Goal: Register for event/course

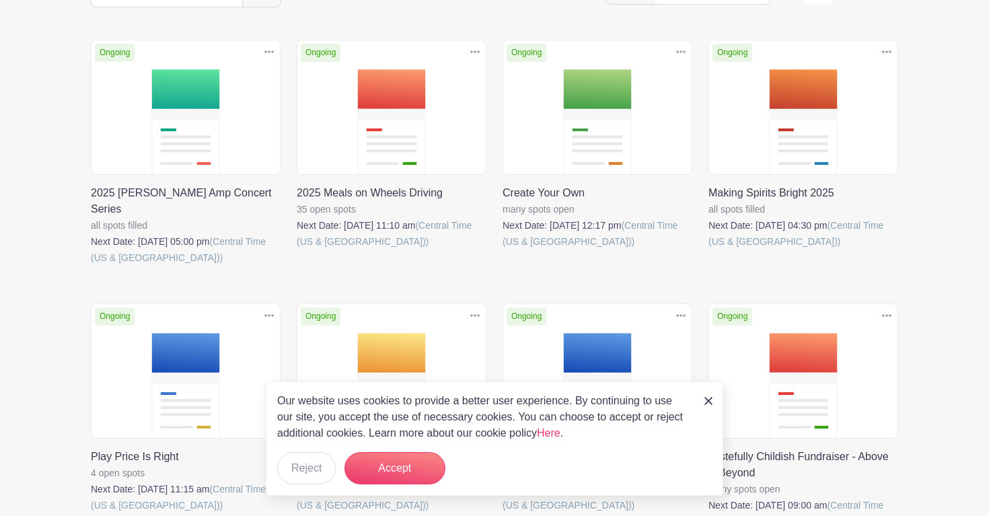
scroll to position [313, 0]
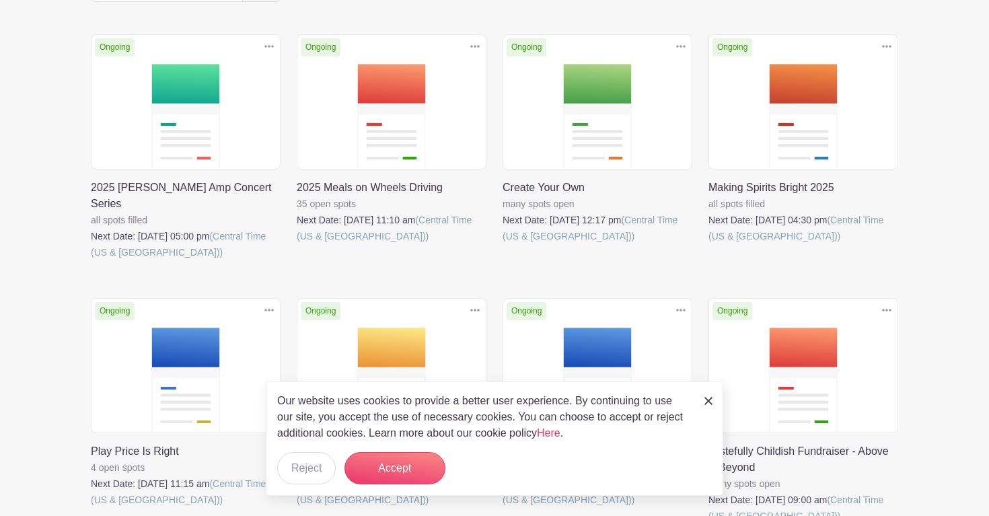
click at [707, 397] on link at bounding box center [709, 400] width 8 height 16
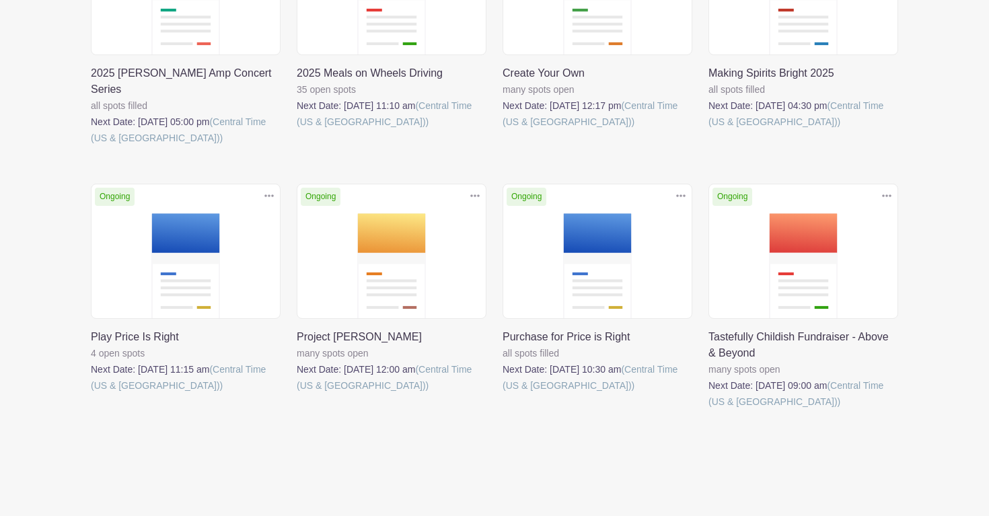
scroll to position [426, 0]
click at [503, 395] on link at bounding box center [503, 395] width 0 height 0
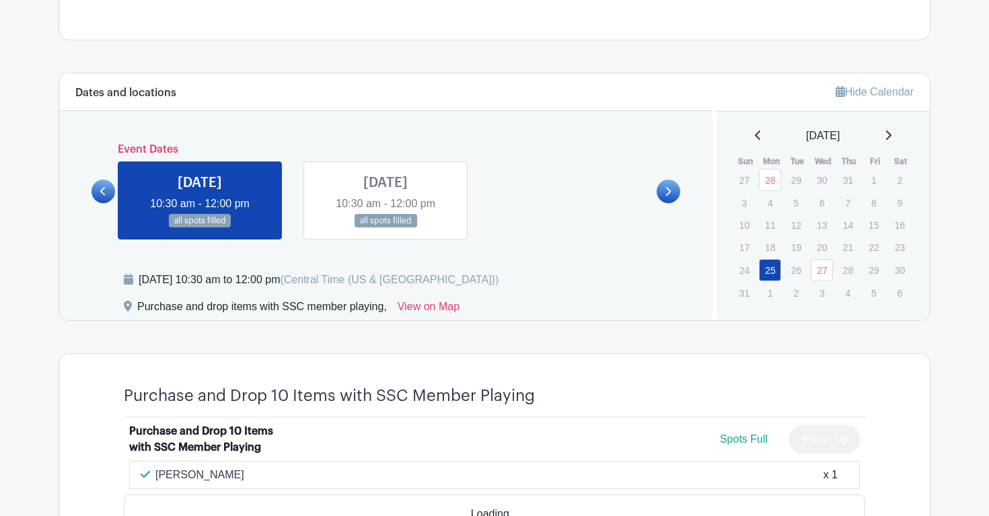
scroll to position [715, 0]
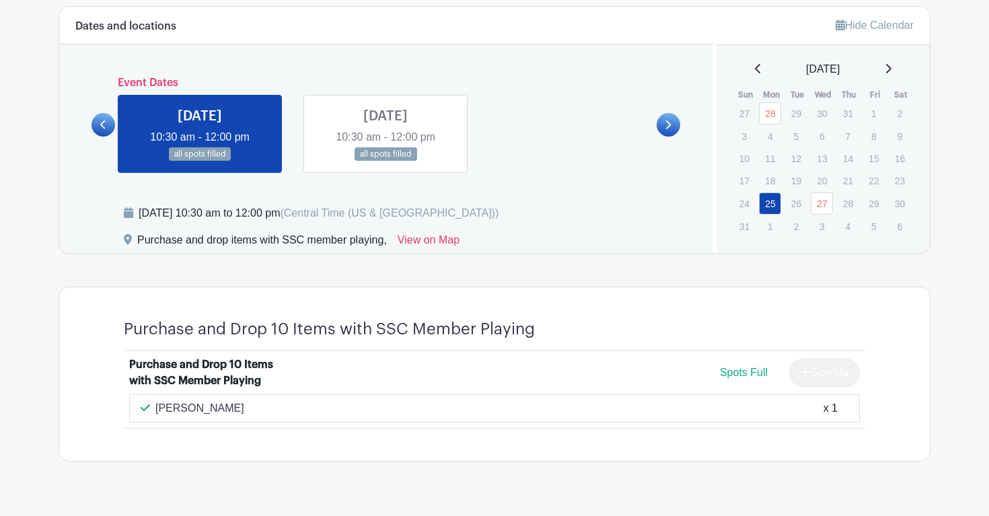
click at [665, 120] on icon at bounding box center [668, 125] width 6 height 10
click at [890, 65] on icon at bounding box center [888, 68] width 7 height 11
click at [673, 124] on link at bounding box center [669, 125] width 24 height 24
click at [386, 162] on link at bounding box center [386, 162] width 0 height 0
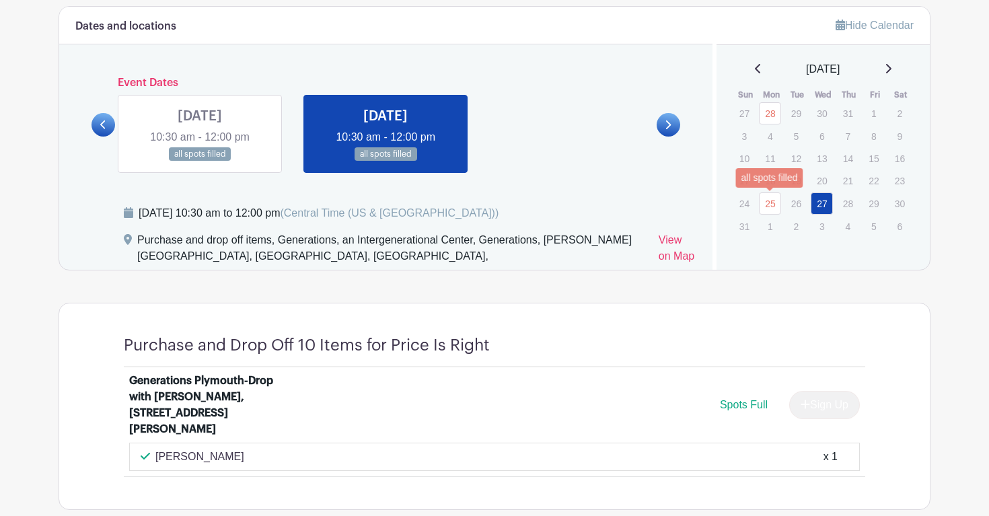
click at [770, 206] on link "25" at bounding box center [770, 203] width 22 height 22
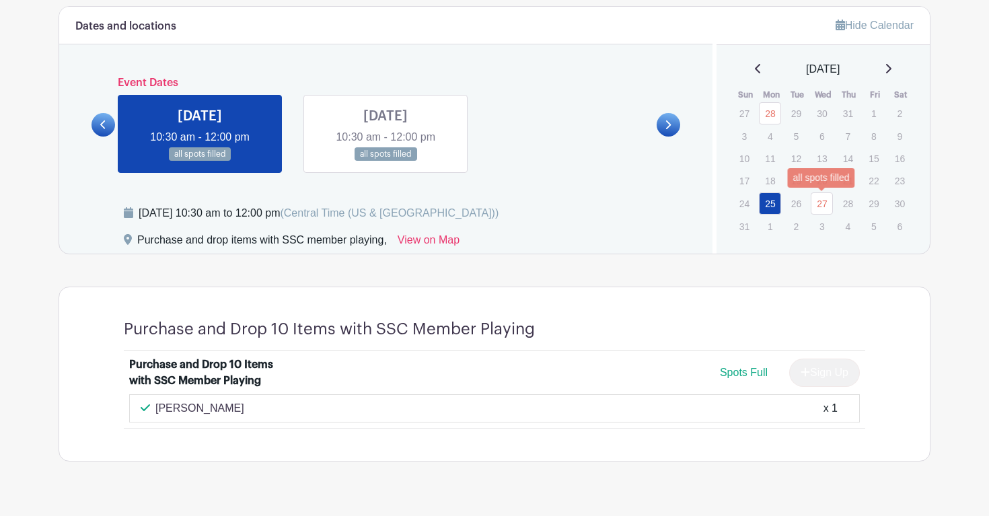
click at [824, 210] on link "27" at bounding box center [822, 203] width 22 height 22
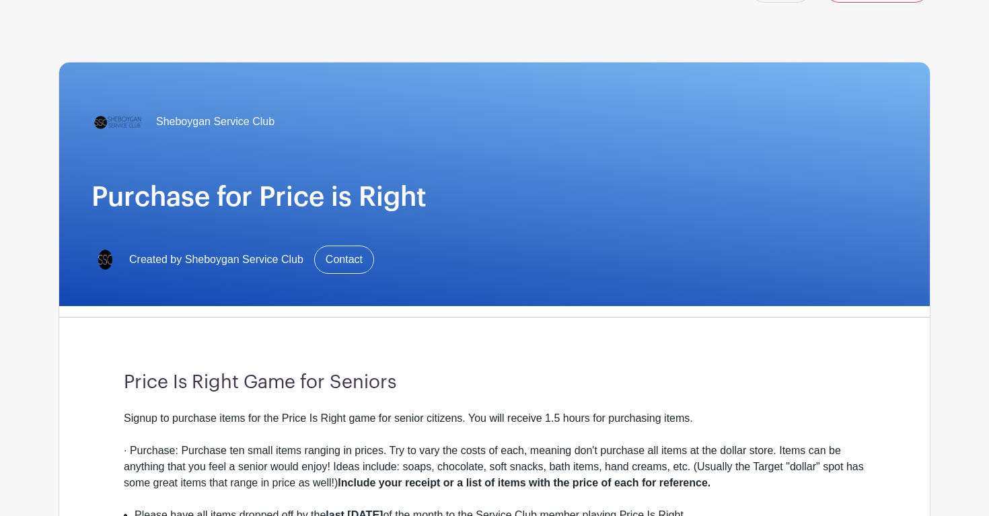
scroll to position [65, 0]
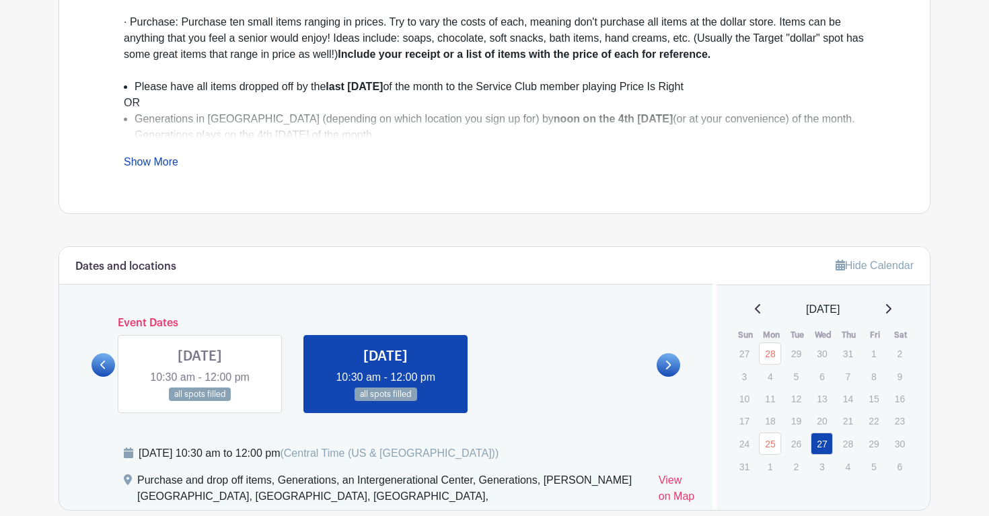
scroll to position [437, 0]
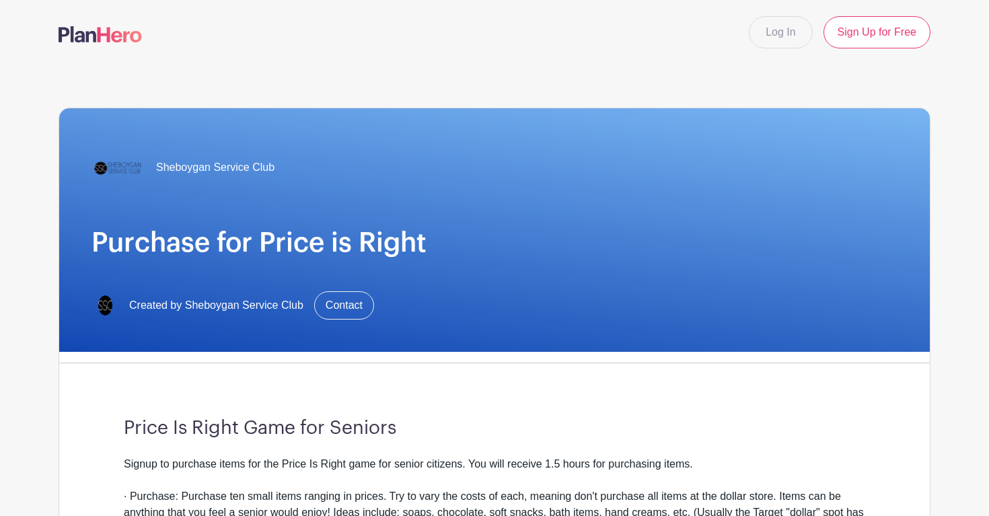
click at [116, 31] on img at bounding box center [100, 34] width 83 height 16
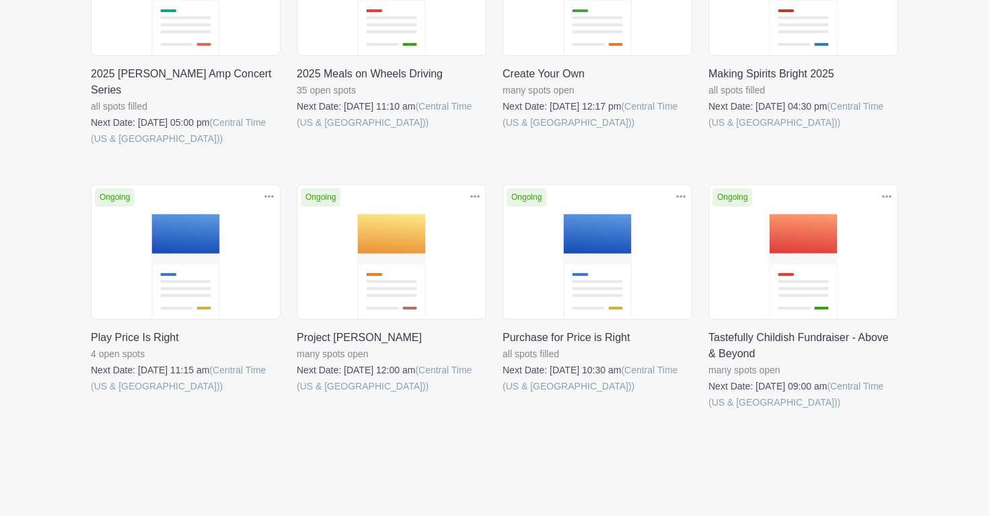
scroll to position [426, 0]
click at [709, 411] on link at bounding box center [709, 411] width 0 height 0
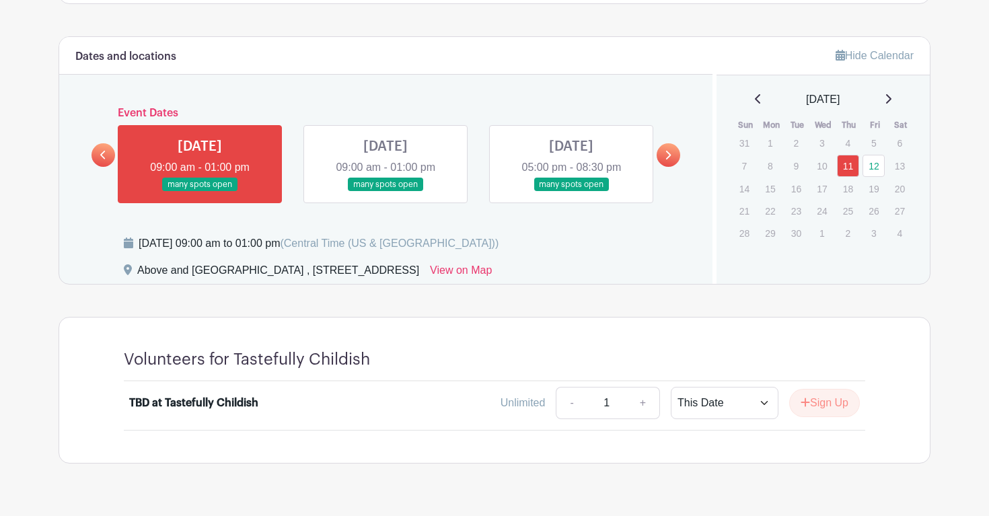
scroll to position [513, 0]
click at [571, 191] on link at bounding box center [571, 191] width 0 height 0
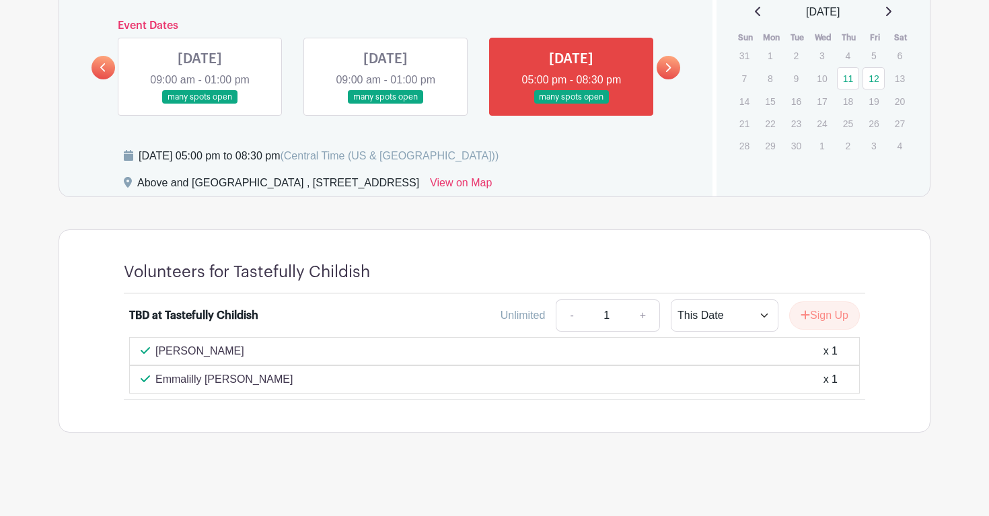
scroll to position [599, 0]
click at [816, 315] on button "Sign Up" at bounding box center [824, 316] width 71 height 28
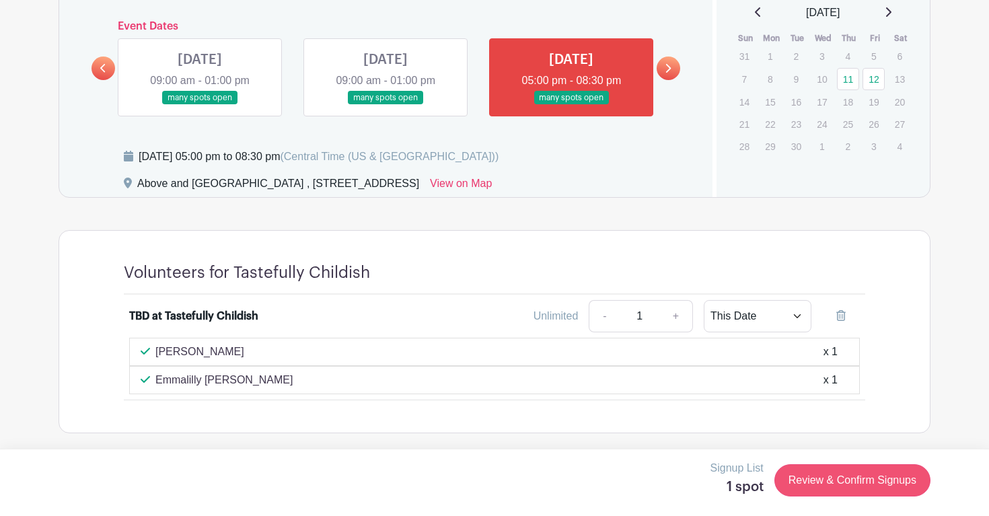
click at [837, 477] on link "Review & Confirm Signups" at bounding box center [853, 480] width 156 height 32
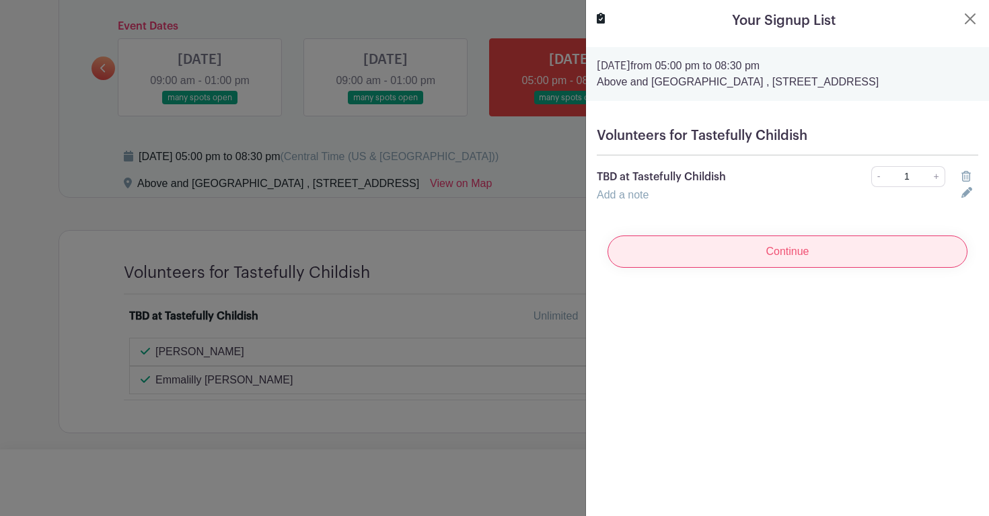
click at [837, 268] on input "Continue" at bounding box center [788, 252] width 360 height 32
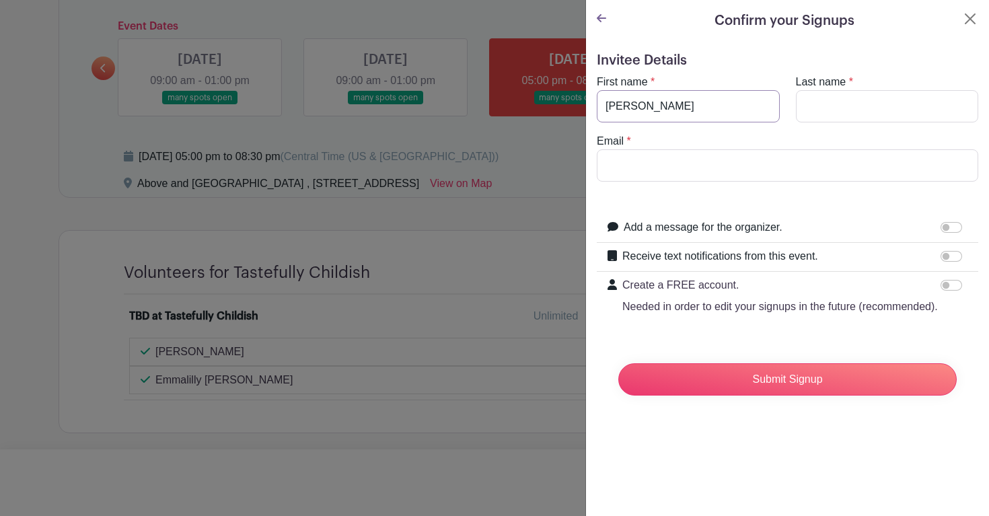
type input "Molly"
type input "Steinacker"
type input "mollys@sheboyganserviceclub.org"
click at [950, 252] on input "Receive text notifications from this event." at bounding box center [952, 256] width 22 height 11
checkbox input "true"
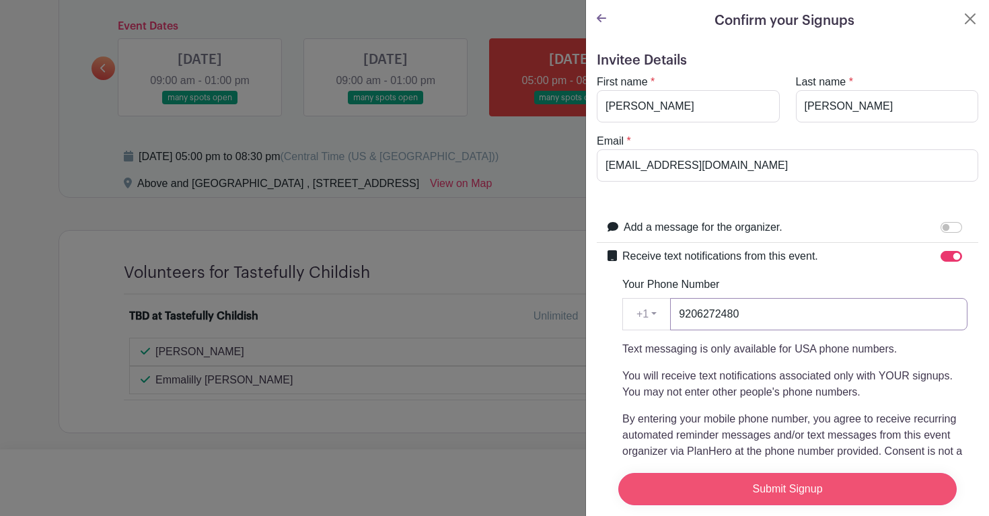
type input "9206272480"
click at [765, 492] on input "Submit Signup" at bounding box center [788, 489] width 339 height 32
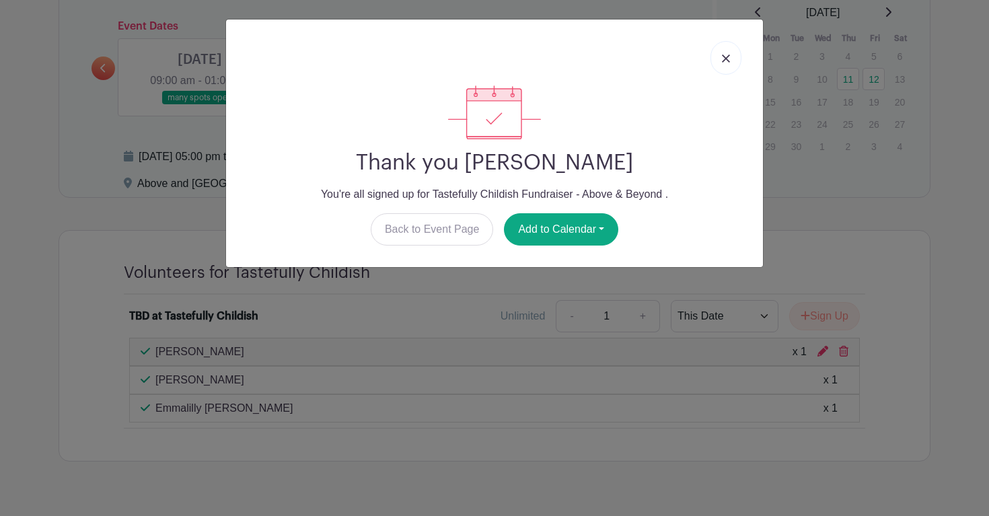
click at [731, 61] on link at bounding box center [726, 58] width 31 height 34
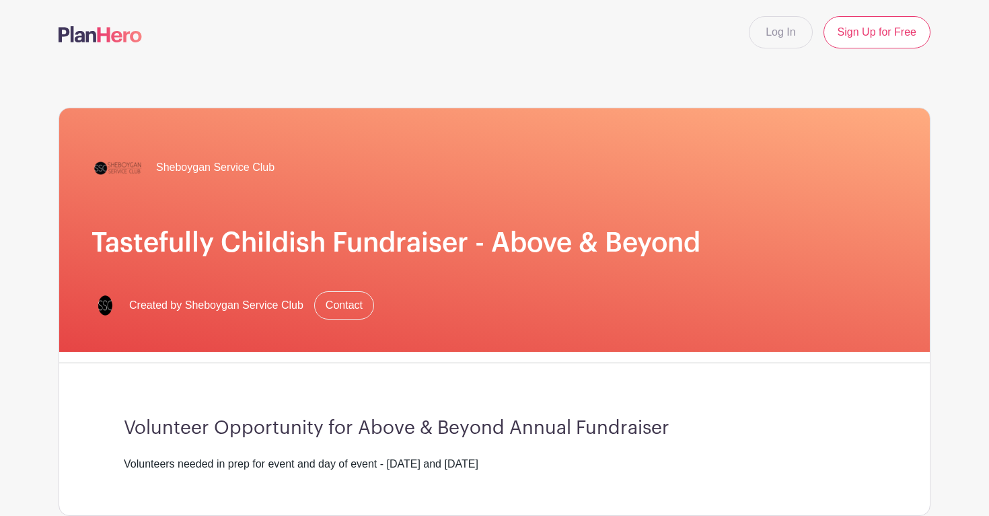
scroll to position [0, 0]
click at [244, 167] on span "Sheboygan Service Club" at bounding box center [215, 168] width 118 height 16
click at [179, 305] on span "Created by Sheboygan Service Club" at bounding box center [216, 305] width 174 height 16
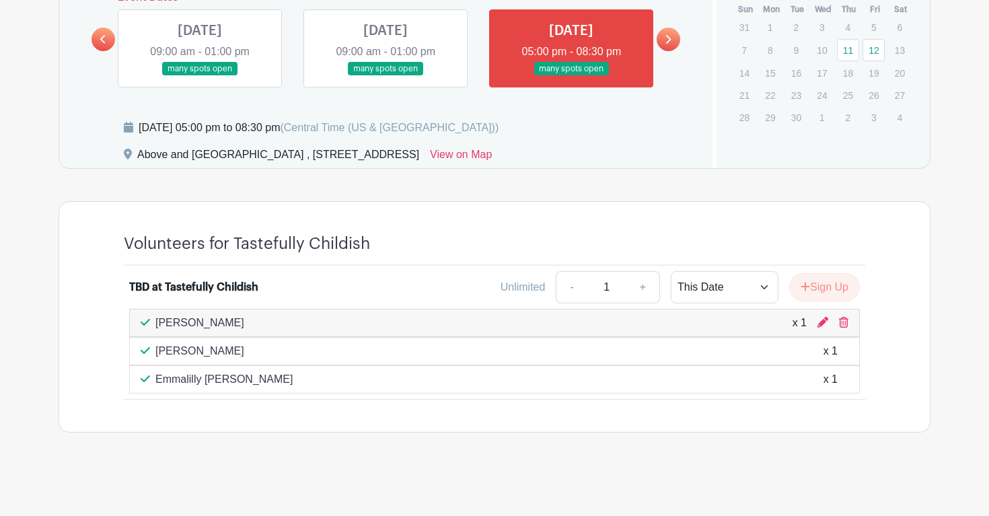
scroll to position [627, 0]
click at [670, 37] on icon at bounding box center [668, 40] width 6 height 10
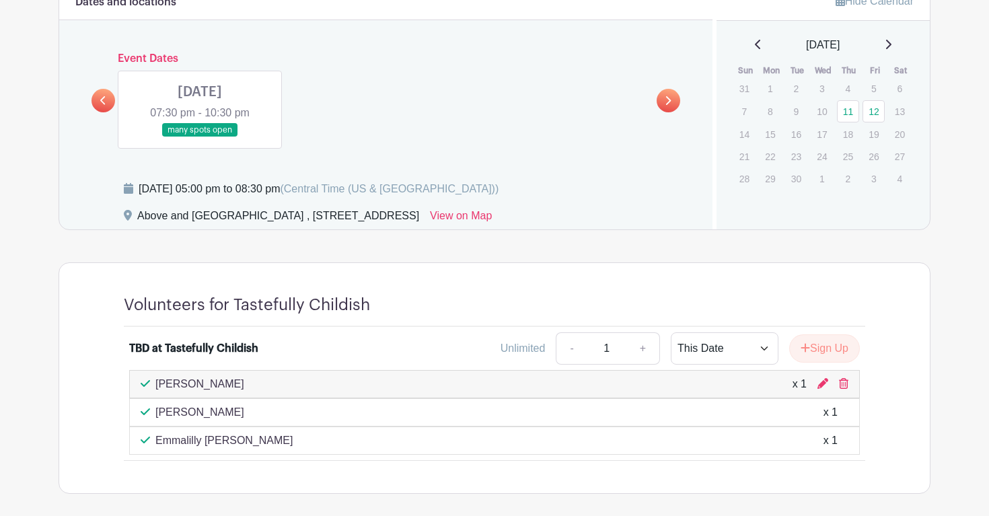
scroll to position [567, 0]
click at [200, 137] on link at bounding box center [200, 137] width 0 height 0
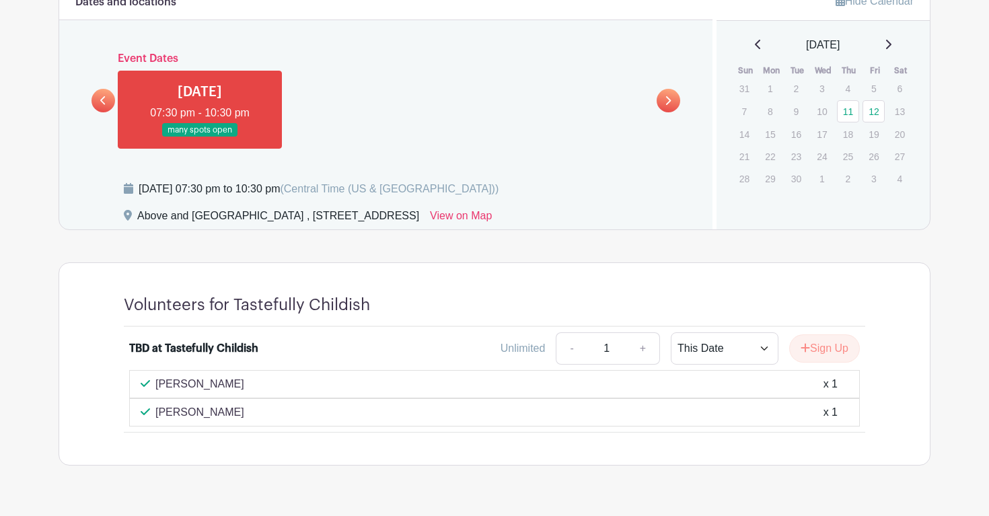
click at [103, 100] on icon at bounding box center [103, 101] width 6 height 10
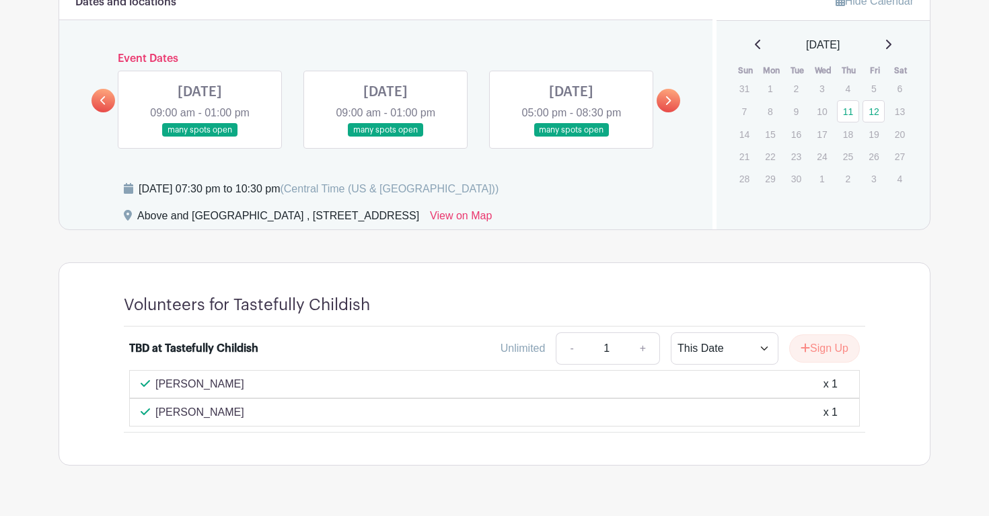
click at [571, 137] on link at bounding box center [571, 137] width 0 height 0
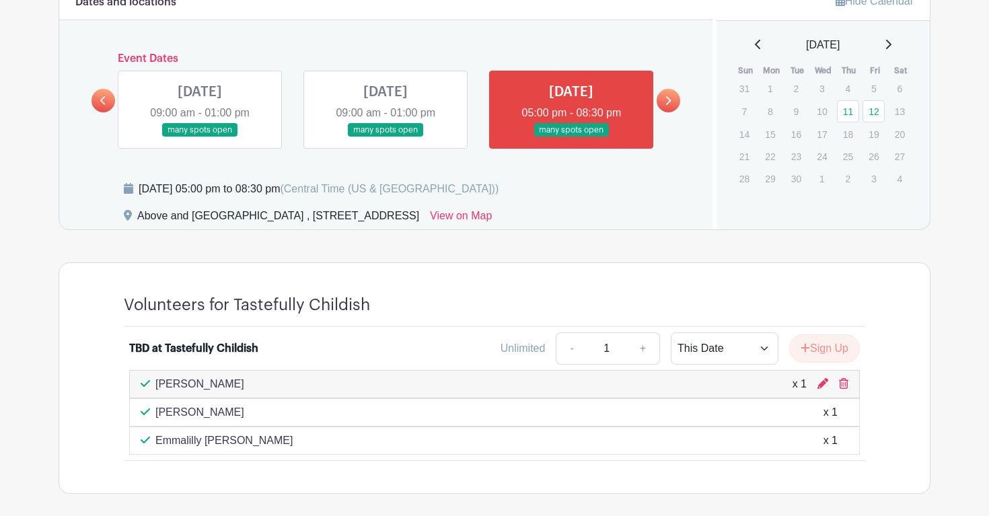
click at [673, 100] on link at bounding box center [669, 101] width 24 height 24
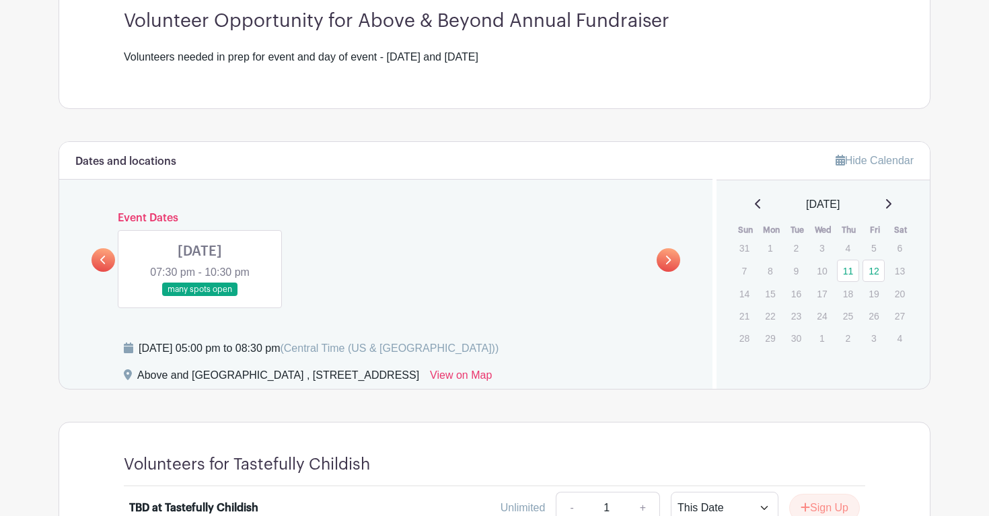
scroll to position [411, 0]
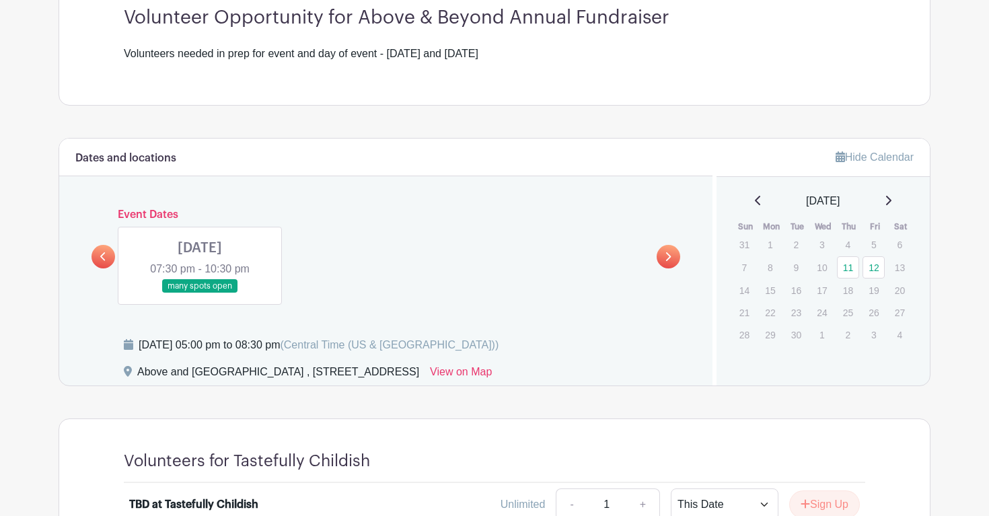
click at [200, 293] on link at bounding box center [200, 293] width 0 height 0
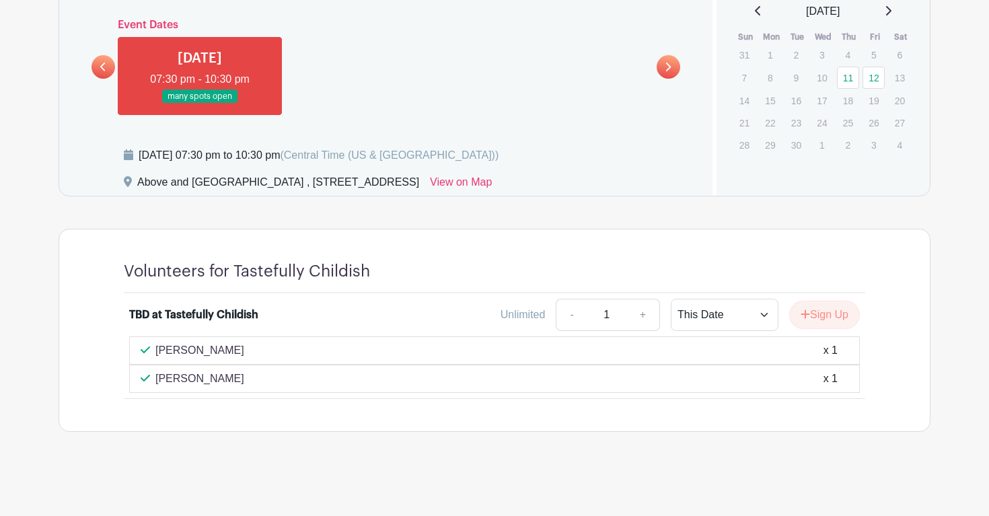
scroll to position [599, 0]
click at [804, 315] on icon "submit" at bounding box center [806, 315] width 9 height 9
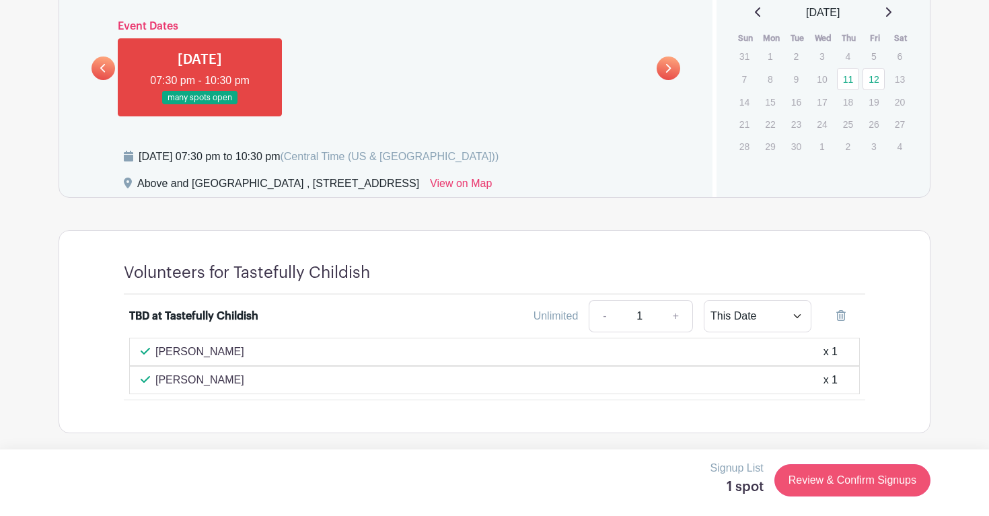
click at [820, 476] on link "Review & Confirm Signups" at bounding box center [853, 480] width 156 height 32
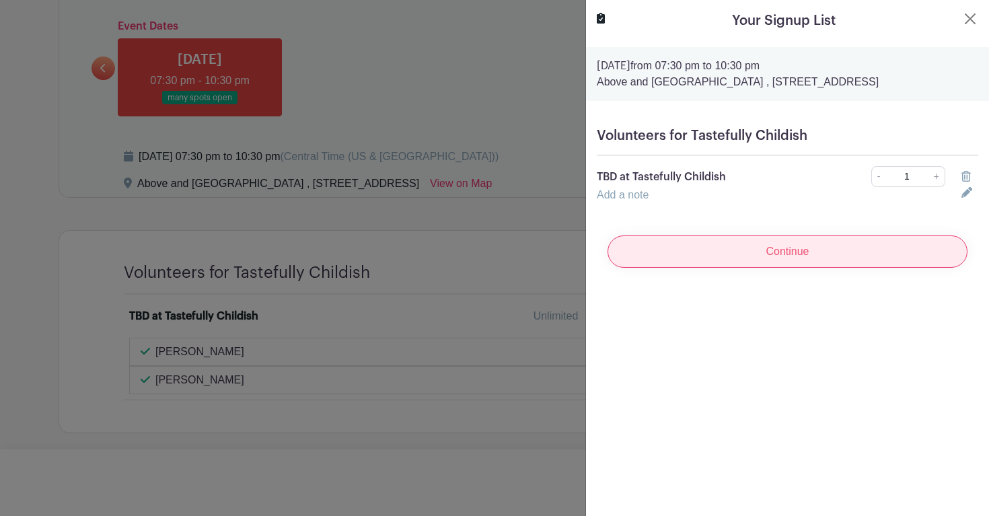
click at [872, 261] on input "Continue" at bounding box center [788, 252] width 360 height 32
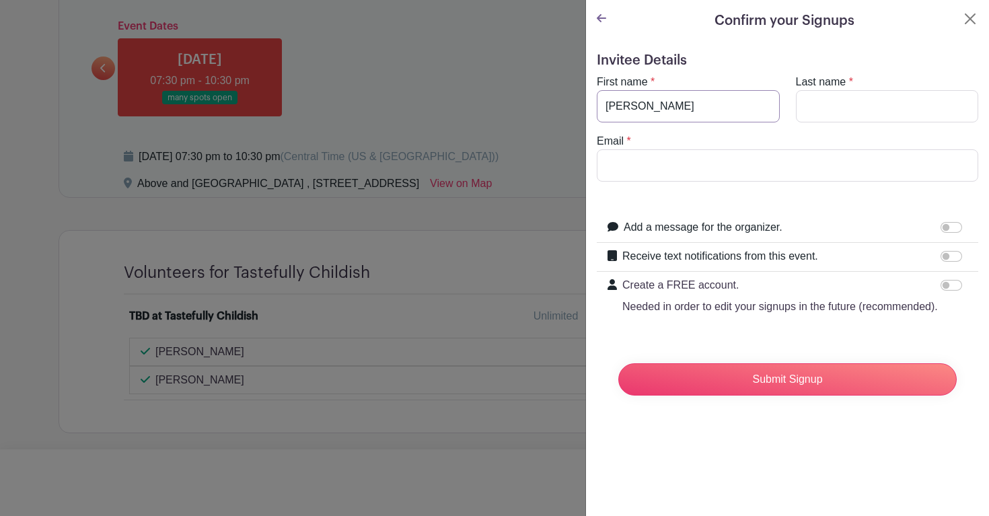
type input "Molly"
type input "Steinacker"
type input "mollys@sheboyganserviceclub.org"
click at [948, 256] on input "Receive text notifications from this event." at bounding box center [952, 256] width 22 height 11
checkbox input "true"
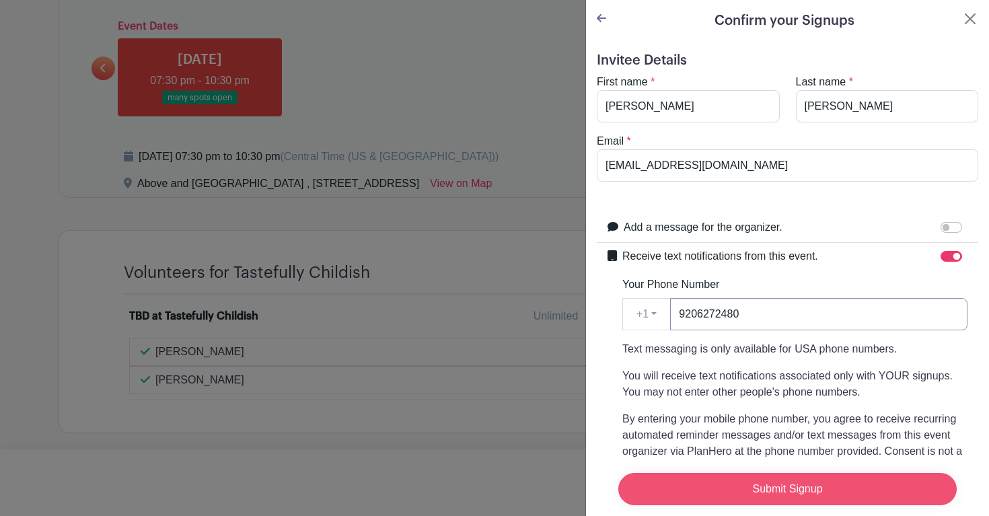
type input "9206272480"
click at [829, 483] on input "Submit Signup" at bounding box center [788, 489] width 339 height 32
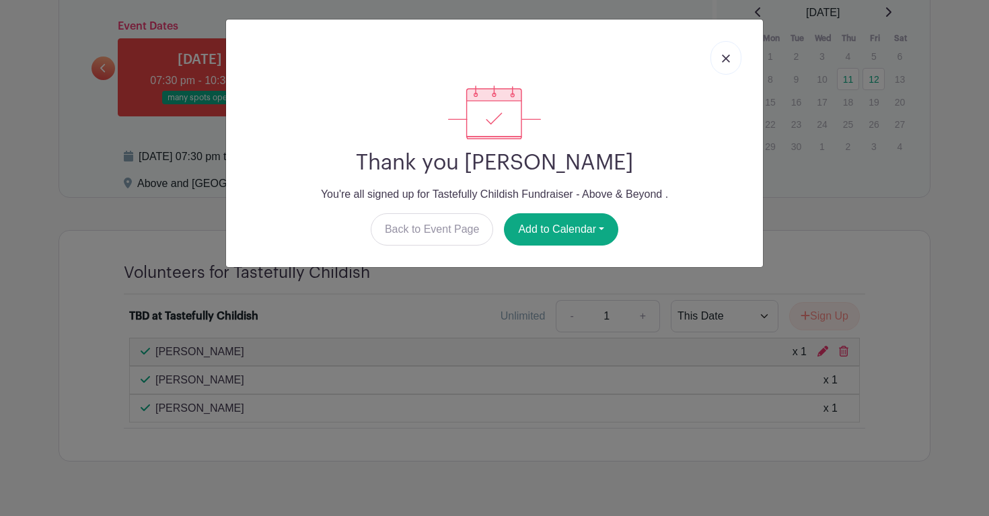
click at [728, 55] on link at bounding box center [726, 58] width 31 height 34
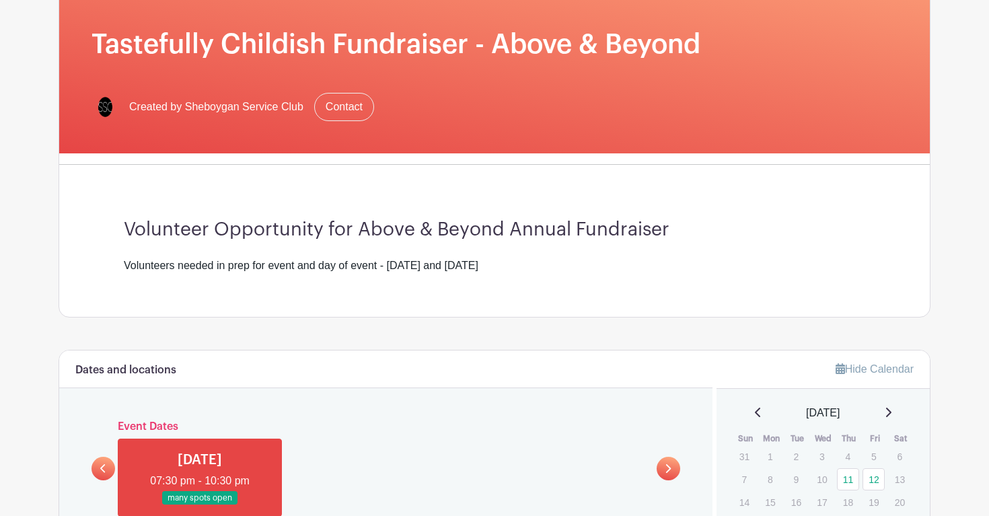
scroll to position [200, 0]
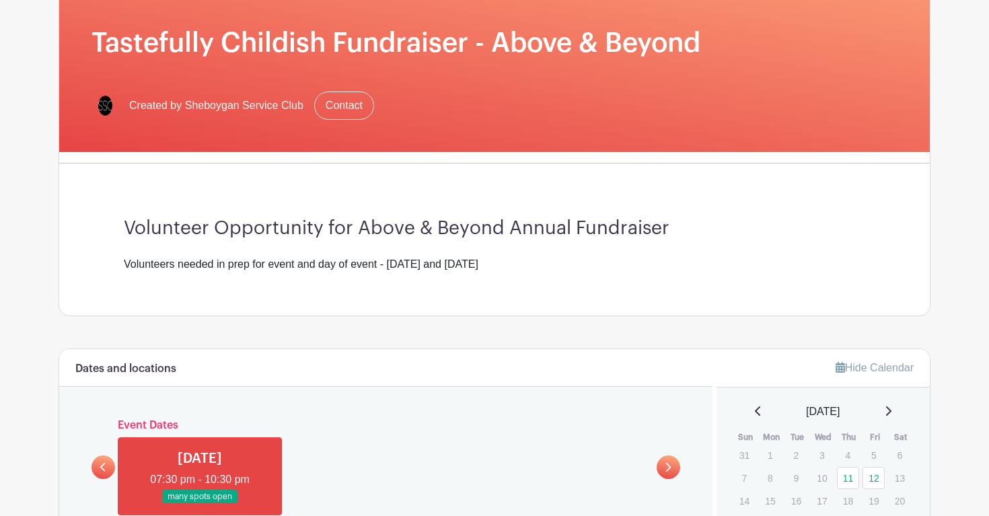
click at [152, 366] on h6 "Dates and locations" at bounding box center [125, 369] width 101 height 13
click at [322, 212] on div "Volunteer Opportunity for Above & Beyond Annual Fundraiser Volunteers needed in…" at bounding box center [495, 244] width 806 height 141
click at [247, 111] on span "Created by Sheboygan Service Club" at bounding box center [216, 106] width 174 height 16
click at [338, 101] on link "Contact" at bounding box center [344, 106] width 60 height 28
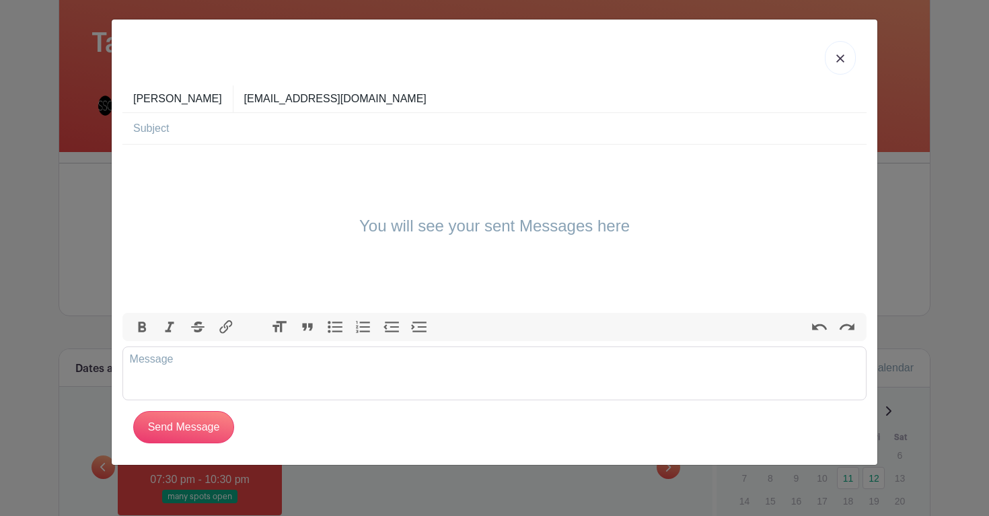
click at [854, 53] on link at bounding box center [840, 58] width 31 height 34
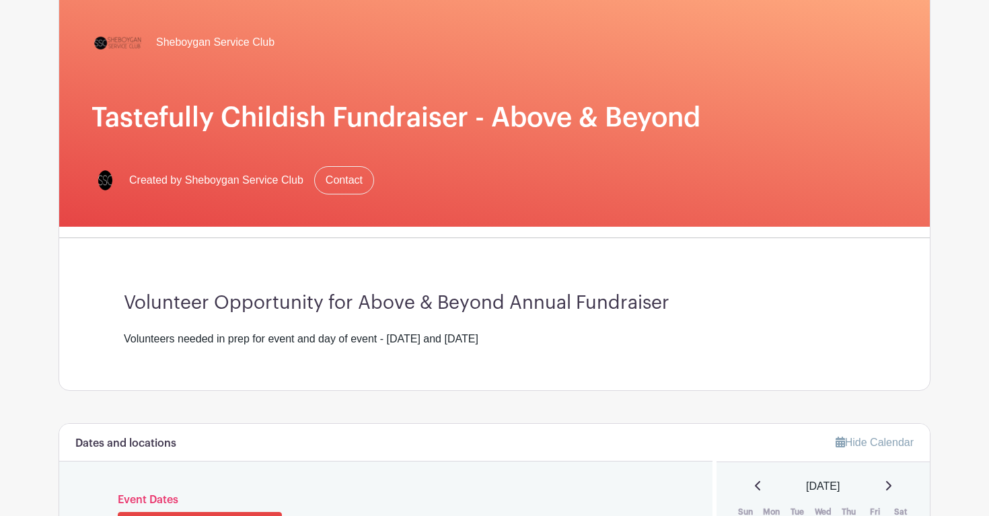
scroll to position [81, 0]
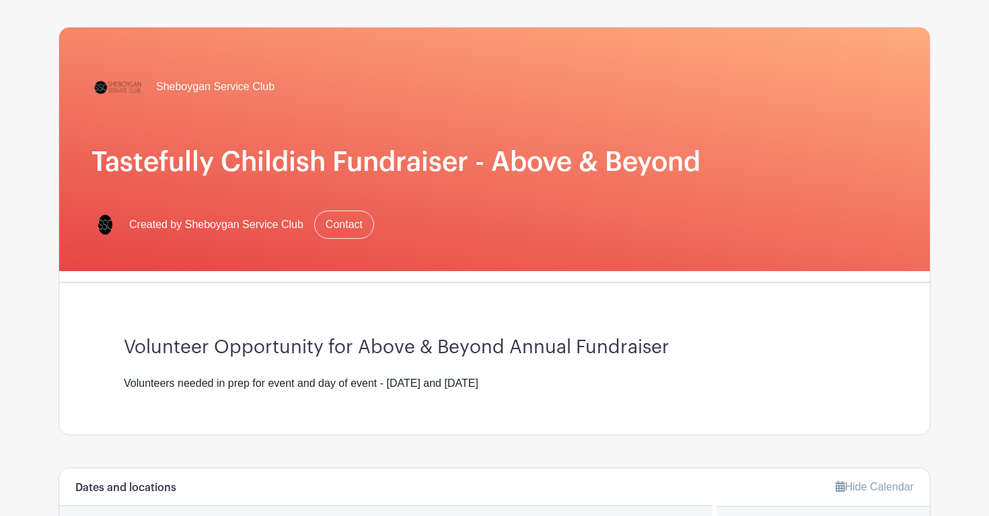
click at [172, 94] on span "Sheboygan Service Club" at bounding box center [215, 87] width 118 height 16
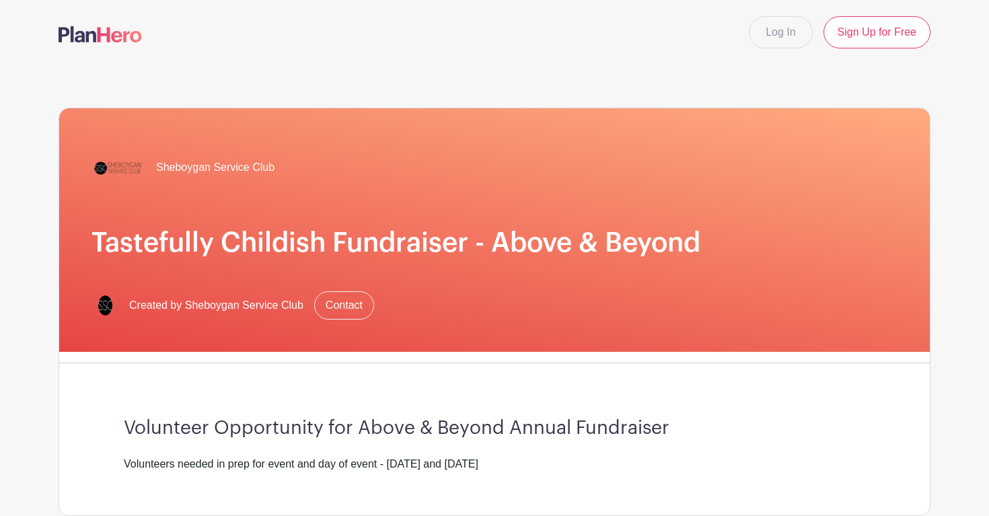
scroll to position [0, 0]
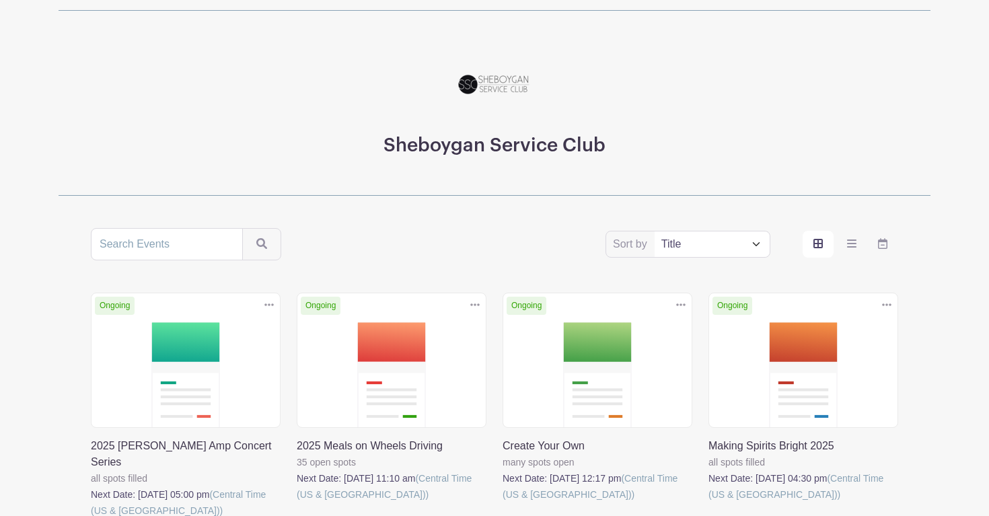
scroll to position [30, 0]
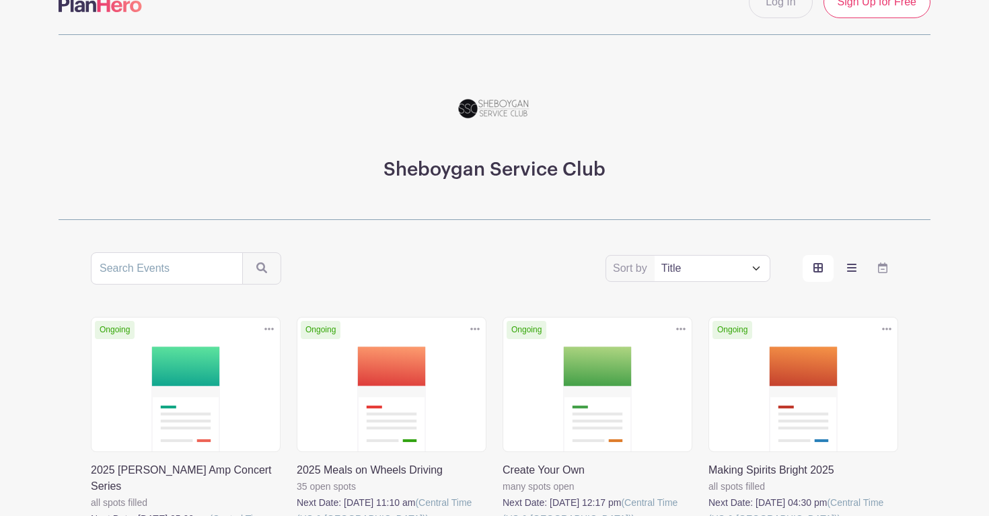
click at [853, 268] on icon "order and view" at bounding box center [851, 268] width 9 height 8
click at [0, 0] on input "order and view" at bounding box center [0, 0] width 0 height 0
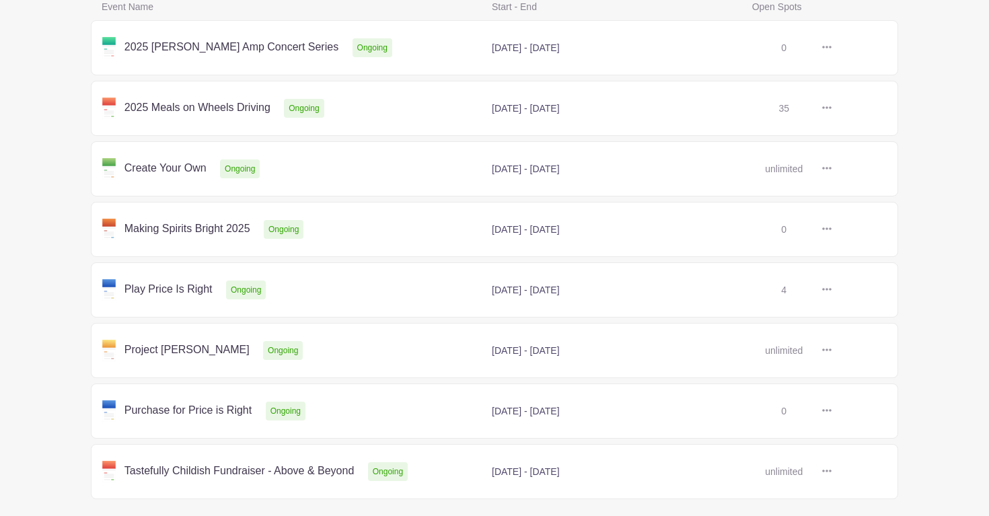
scroll to position [349, 0]
click at [832, 350] on link at bounding box center [832, 350] width 0 height 0
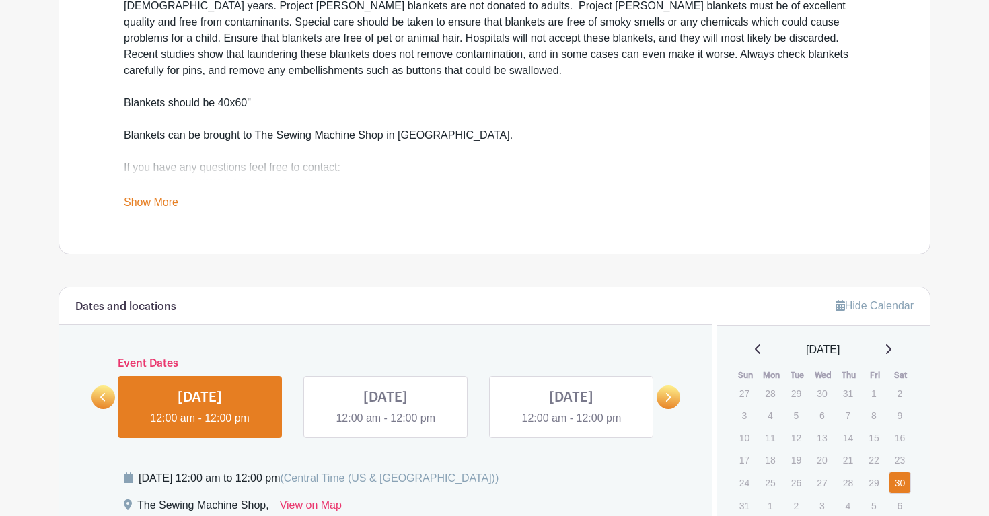
scroll to position [498, 0]
click at [157, 201] on link "Show More" at bounding box center [151, 203] width 55 height 17
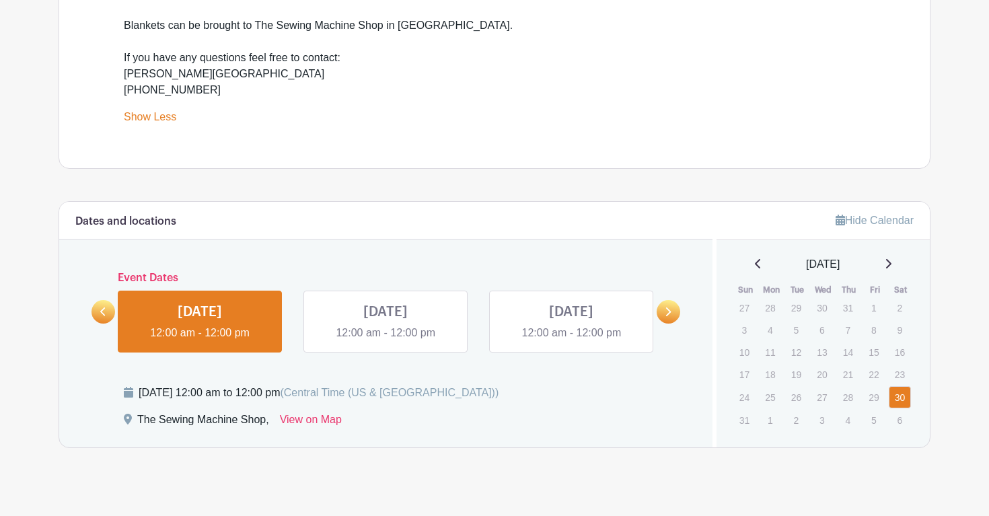
scroll to position [606, 0]
click at [386, 342] on link at bounding box center [386, 342] width 0 height 0
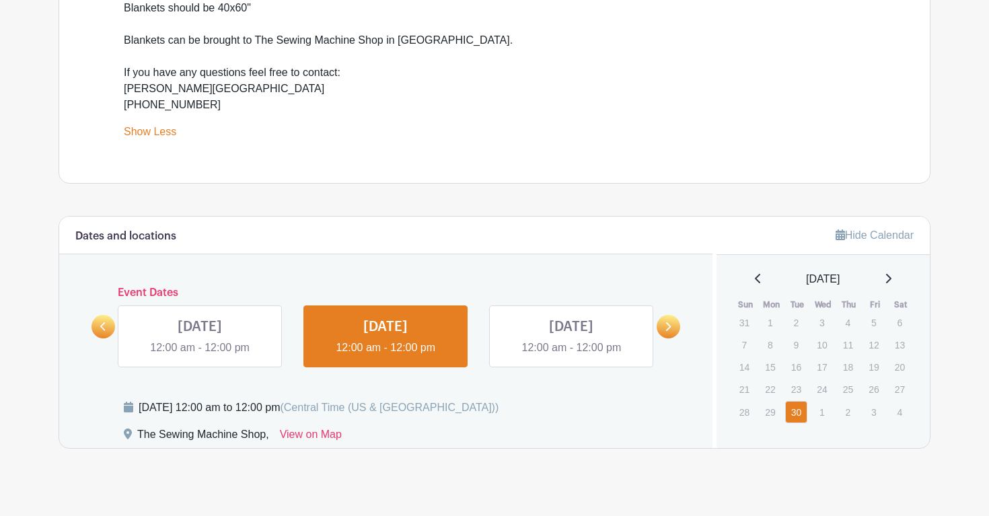
scroll to position [591, 0]
click at [571, 357] on link at bounding box center [571, 357] width 0 height 0
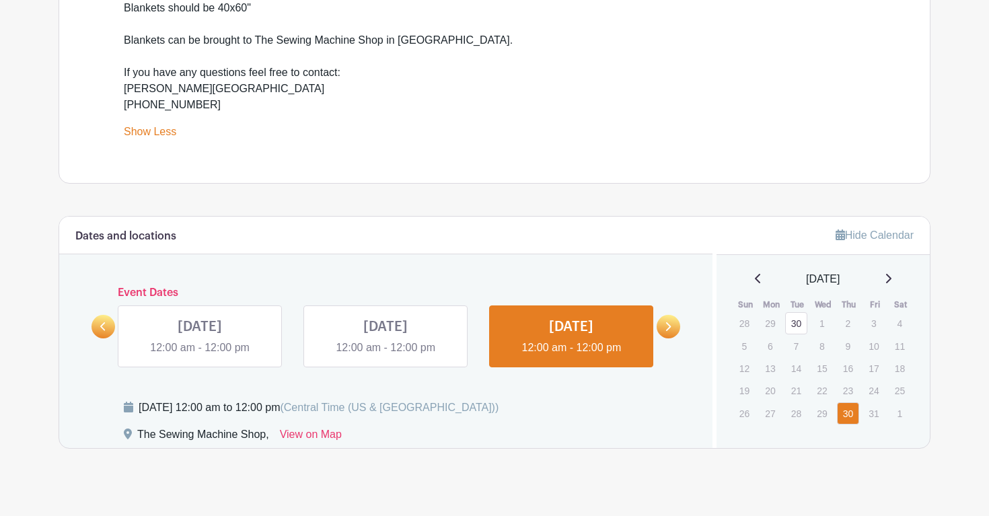
scroll to position [591, 0]
click at [386, 357] on link at bounding box center [386, 357] width 0 height 0
click at [200, 357] on link at bounding box center [200, 357] width 0 height 0
click at [386, 357] on link at bounding box center [386, 357] width 0 height 0
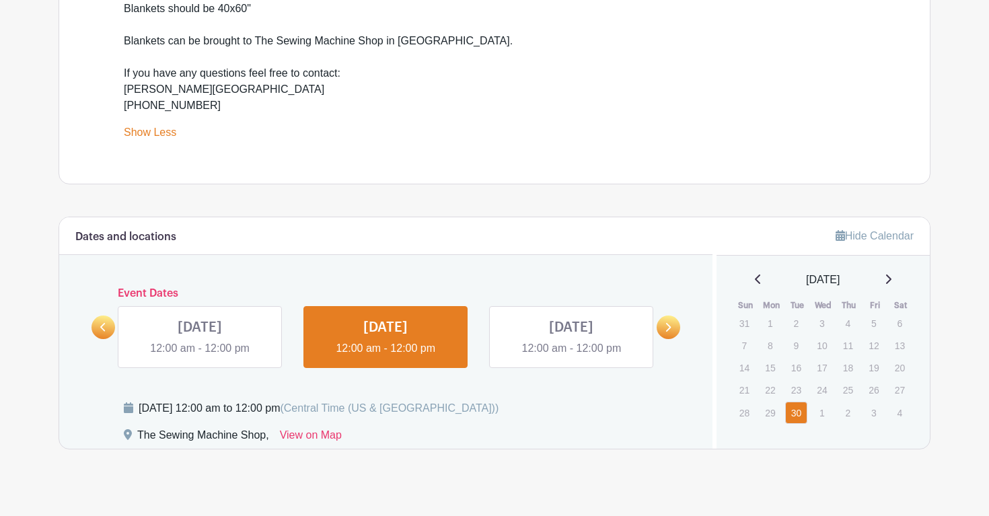
click at [672, 316] on link at bounding box center [669, 328] width 24 height 24
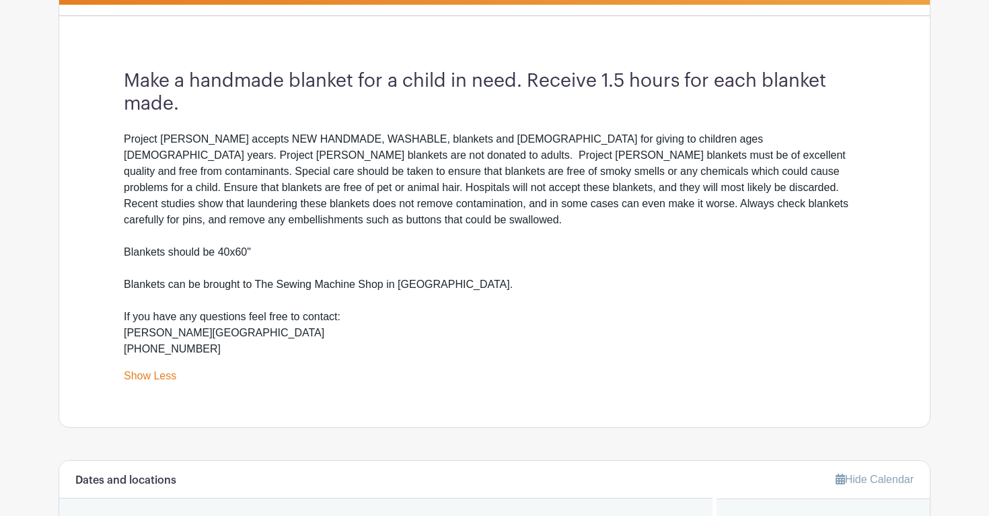
scroll to position [343, 0]
